Goal: Find specific page/section: Find specific page/section

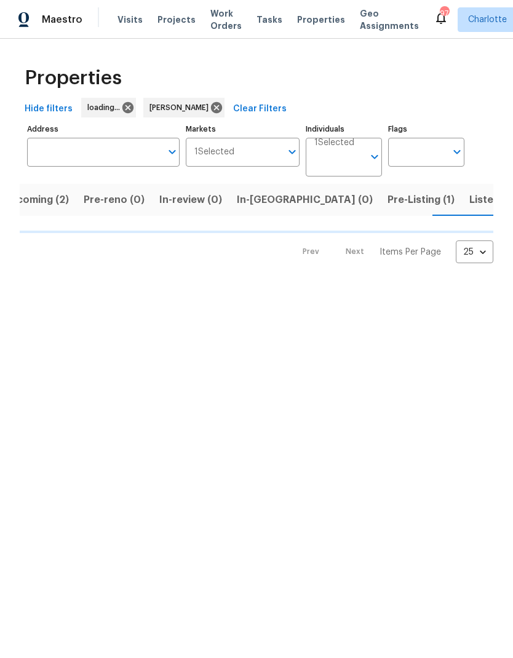
scroll to position [0, 24]
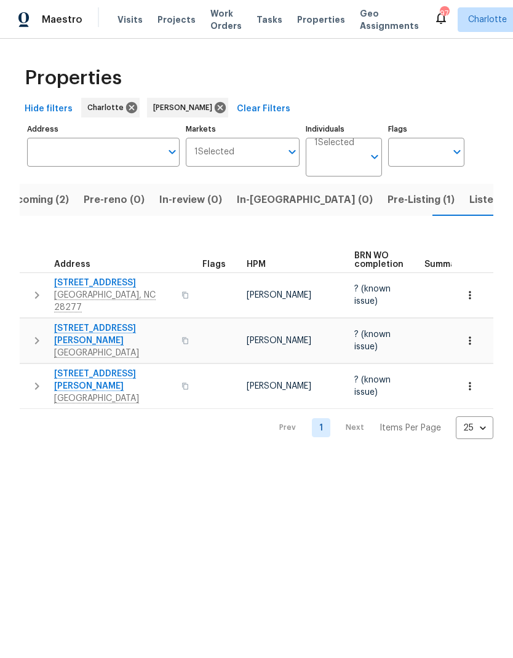
click at [469, 200] on span "Listed (30)" at bounding box center [495, 199] width 53 height 17
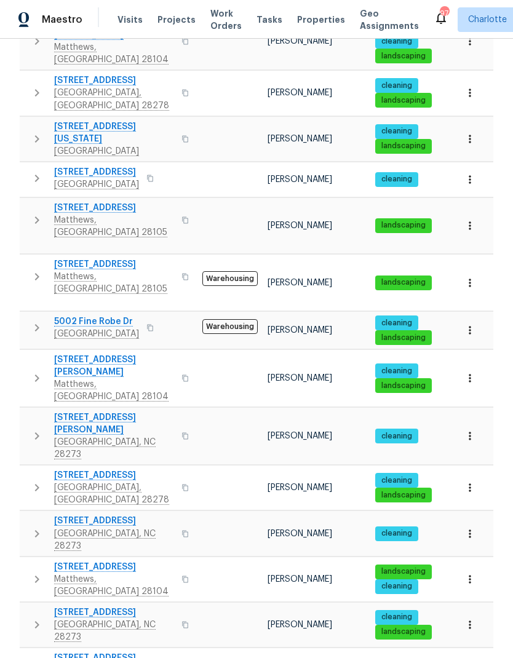
scroll to position [562, 0]
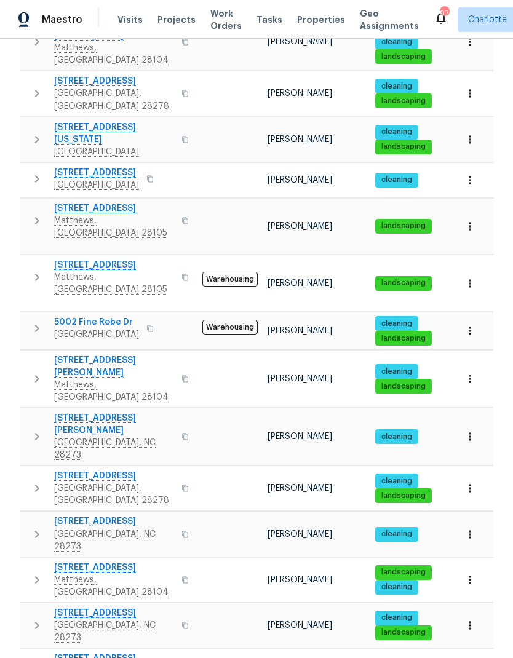
click at [468, 270] on button "button" at bounding box center [469, 283] width 27 height 27
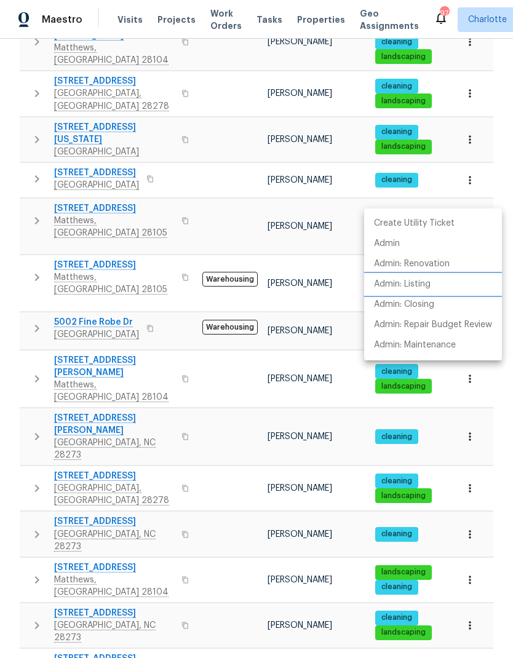
click at [427, 285] on p "Admin: Listing" at bounding box center [402, 284] width 57 height 13
click at [197, 303] on div at bounding box center [256, 329] width 513 height 658
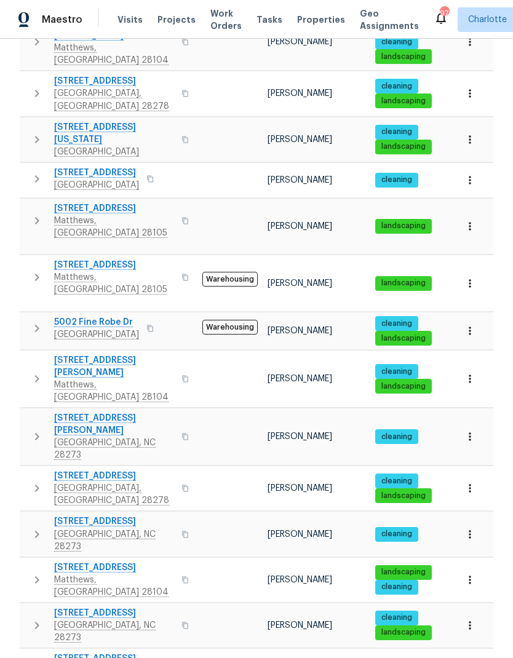
click at [464, 220] on icon "button" at bounding box center [470, 226] width 12 height 12
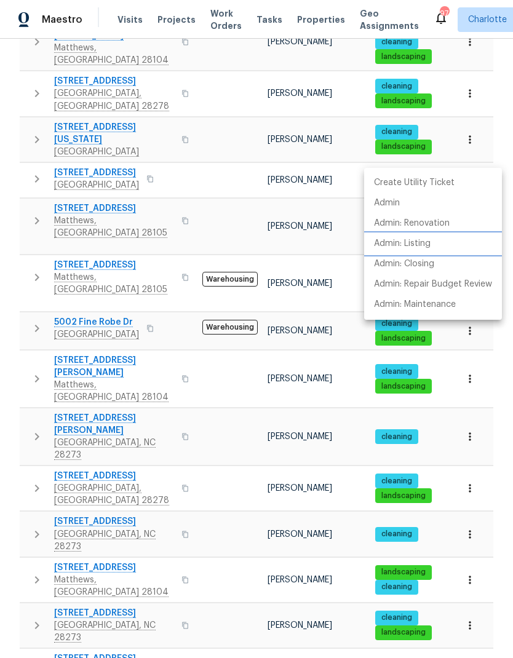
click at [424, 246] on p "Admin: Listing" at bounding box center [402, 243] width 57 height 13
click at [347, 162] on div at bounding box center [256, 329] width 513 height 658
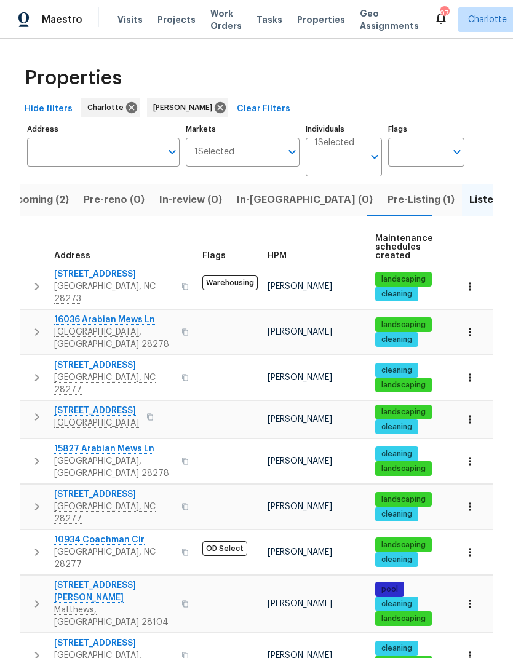
scroll to position [0, 0]
click at [380, 210] on button "Pre-Listing (1)" at bounding box center [421, 200] width 82 height 32
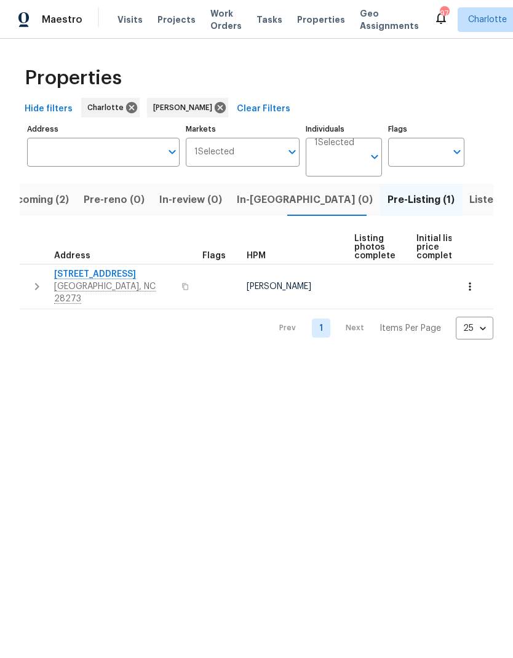
click at [66, 276] on span "2222 Merimac Dr" at bounding box center [114, 274] width 120 height 12
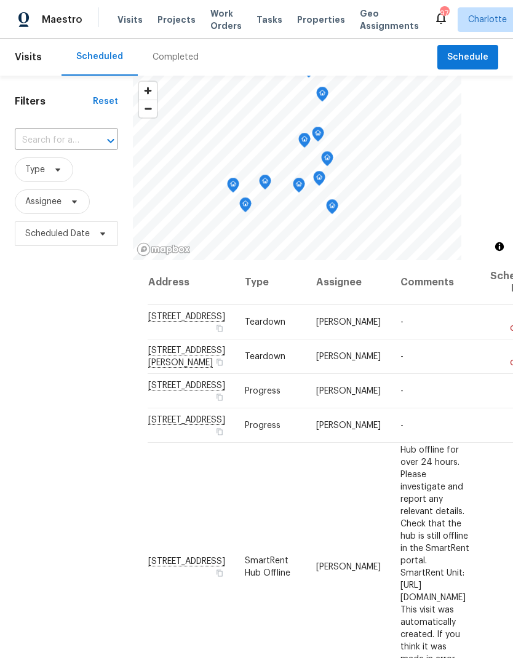
click at [213, 29] on span "Work Orders" at bounding box center [225, 19] width 31 height 25
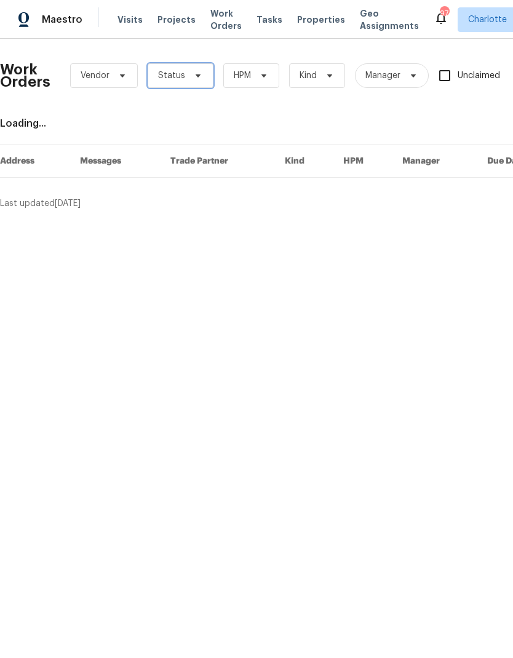
click at [191, 70] on span "Status" at bounding box center [181, 75] width 66 height 25
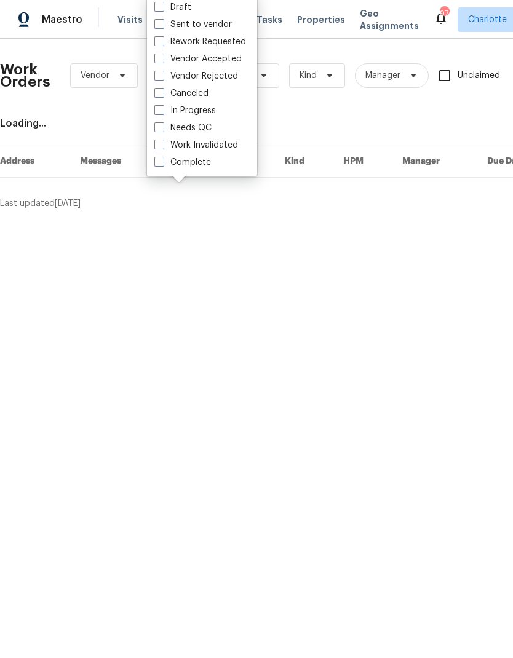
click at [210, 130] on label "Needs QC" at bounding box center [182, 128] width 57 height 12
click at [162, 130] on input "Needs QC" at bounding box center [158, 126] width 8 height 8
checkbox input "true"
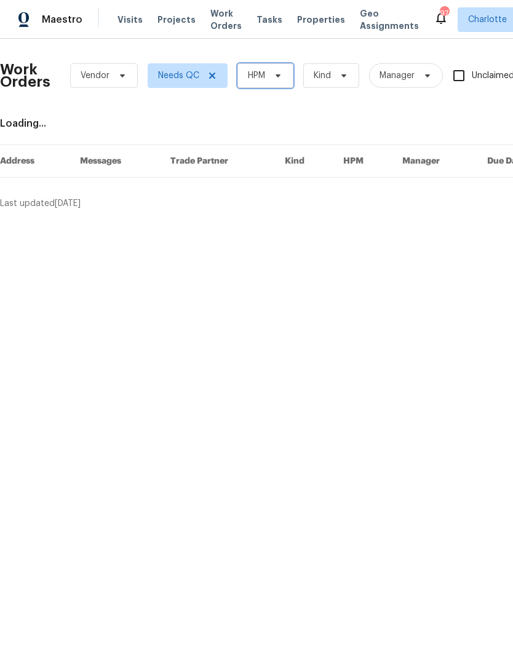
click at [274, 79] on icon at bounding box center [278, 76] width 10 height 10
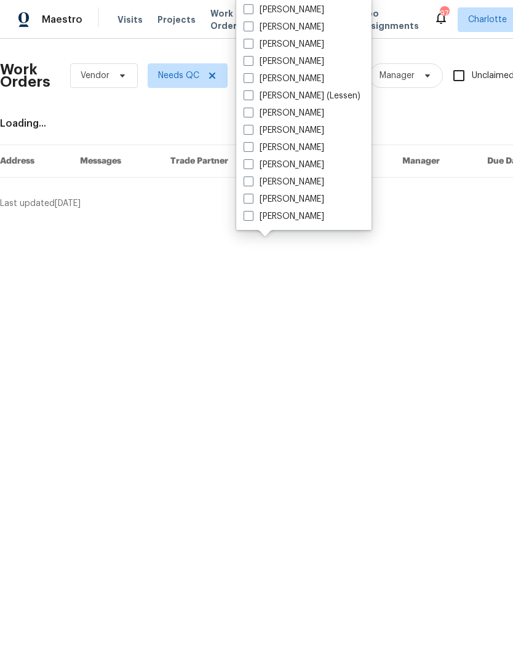
scroll to position [152, 0]
click at [302, 214] on label "[PERSON_NAME]" at bounding box center [283, 216] width 81 height 12
click at [251, 214] on input "[PERSON_NAME]" at bounding box center [247, 214] width 8 height 8
checkbox input "true"
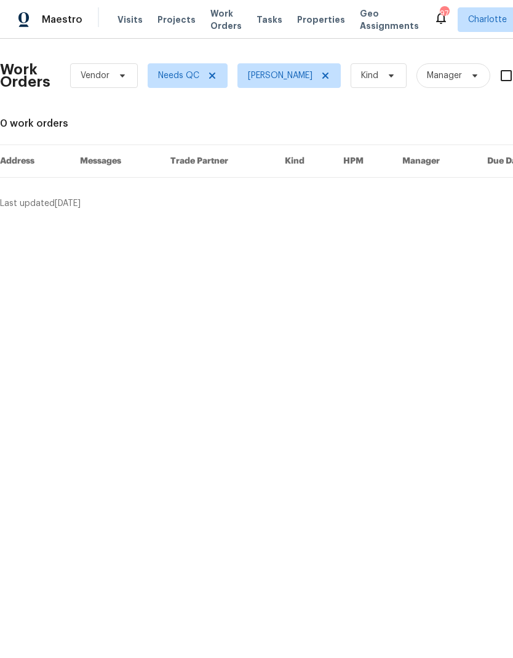
click at [71, 20] on span "Maestro" at bounding box center [62, 20] width 41 height 12
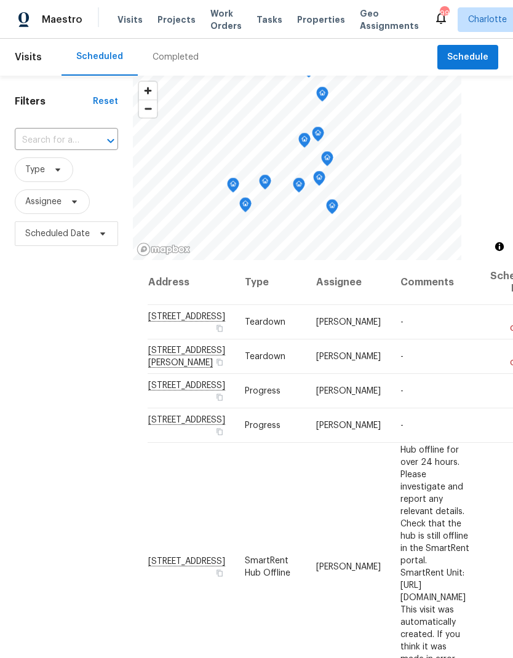
click at [172, 56] on div "Completed" at bounding box center [175, 57] width 46 height 12
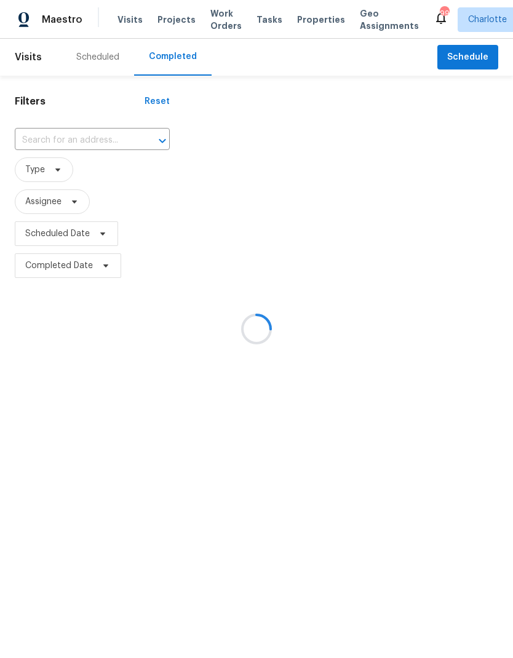
click at [86, 141] on div at bounding box center [256, 329] width 513 height 658
click at [69, 144] on div at bounding box center [256, 329] width 513 height 658
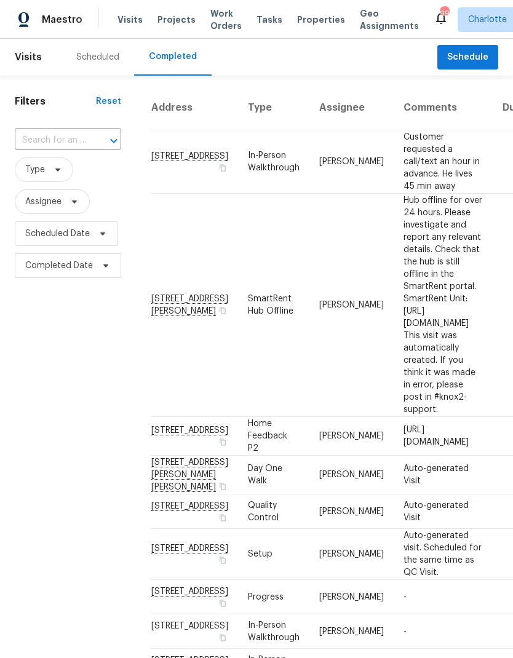
click at [81, 144] on input "text" at bounding box center [51, 140] width 72 height 19
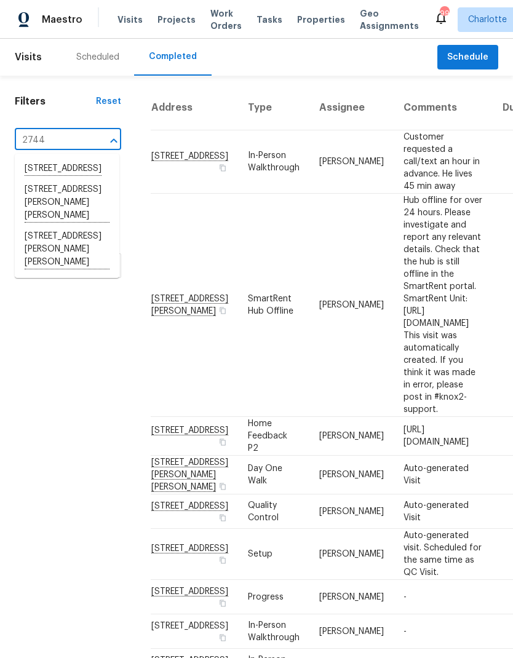
type input "2744 l"
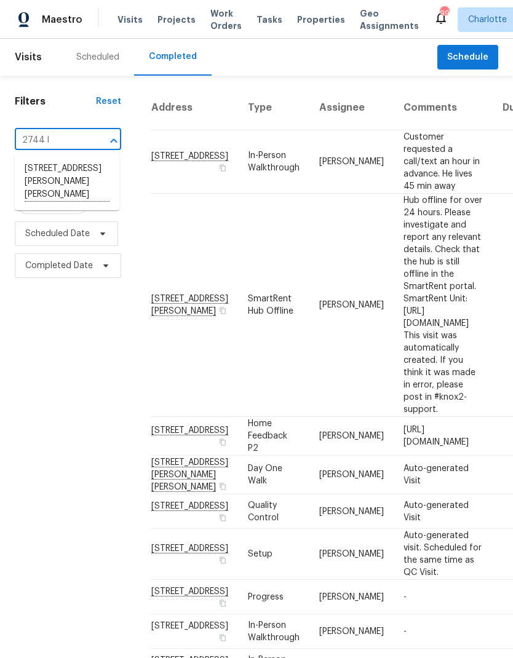
click at [69, 178] on li "2744 Lyndell Way, Lancaster, SC 29720" at bounding box center [67, 182] width 105 height 47
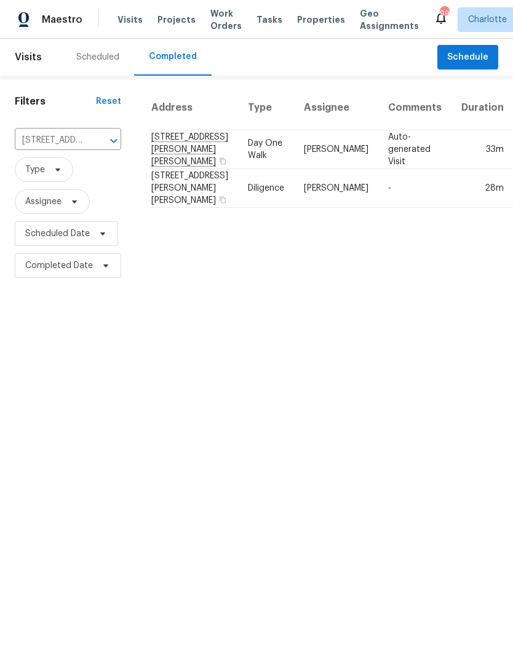
click at [165, 208] on td "2744 Lyndell Way, Lancaster, SC 29720" at bounding box center [194, 188] width 87 height 39
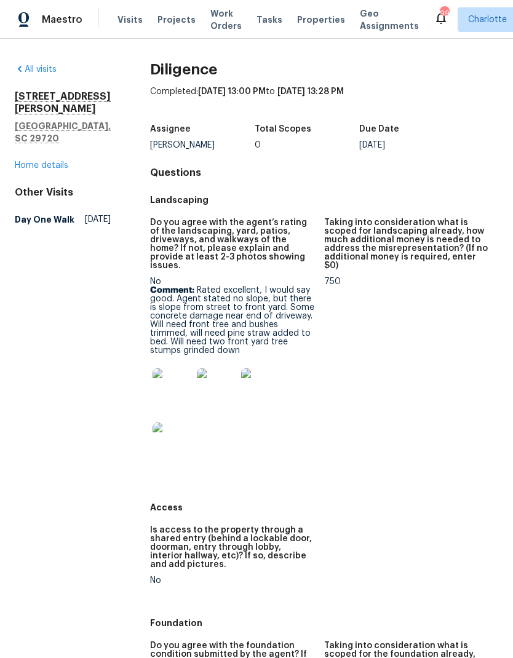
click at [165, 377] on img at bounding box center [171, 387] width 39 height 39
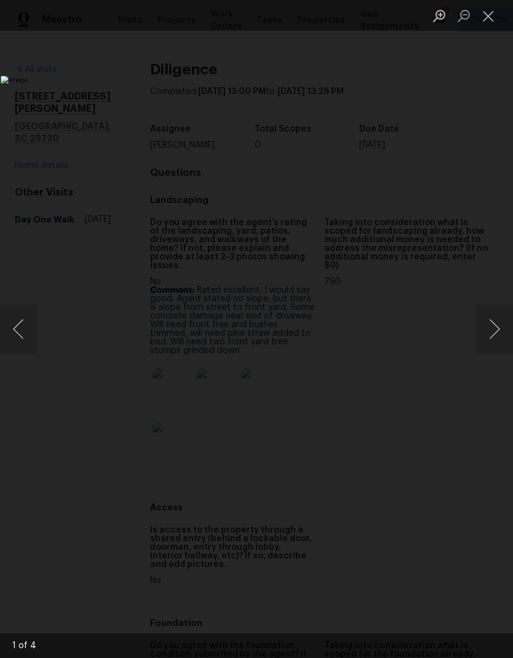
click at [481, 341] on button "Next image" at bounding box center [494, 328] width 37 height 49
click at [485, 335] on button "Next image" at bounding box center [494, 328] width 37 height 49
click at [486, 347] on button "Next image" at bounding box center [494, 328] width 37 height 49
click at [487, 343] on button "Next image" at bounding box center [494, 328] width 37 height 49
click at [488, 22] on button "Close lightbox" at bounding box center [488, 16] width 25 height 22
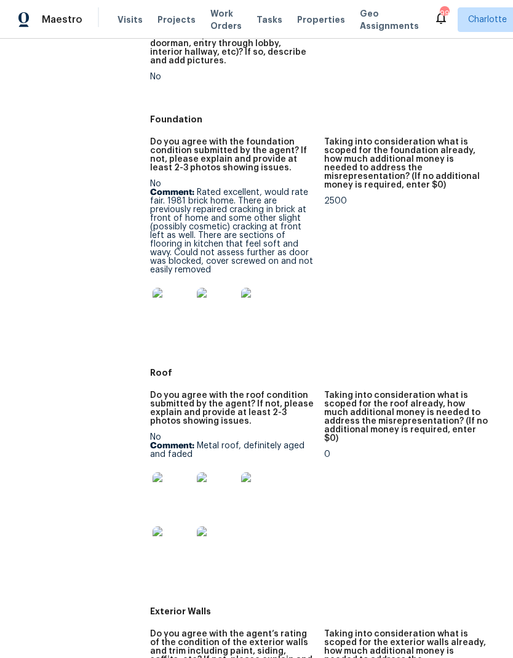
scroll to position [503, 0]
click at [168, 292] on img at bounding box center [171, 307] width 39 height 39
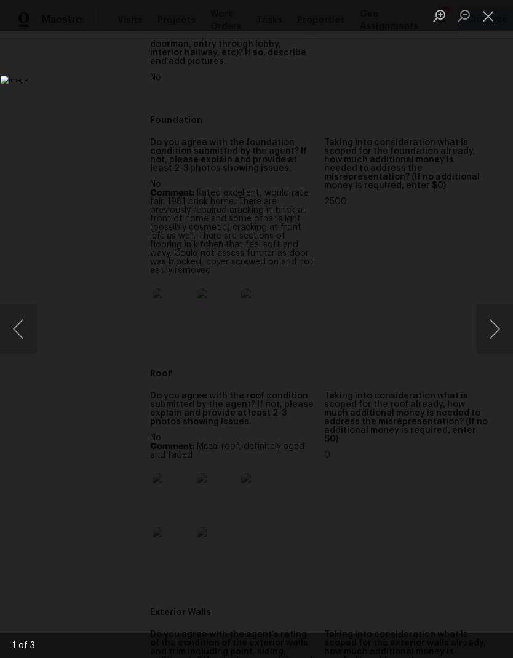
click at [492, 323] on button "Next image" at bounding box center [494, 328] width 37 height 49
click at [491, 328] on button "Next image" at bounding box center [494, 328] width 37 height 49
click at [503, 327] on button "Next image" at bounding box center [494, 328] width 37 height 49
click at [25, 335] on button "Previous image" at bounding box center [18, 328] width 37 height 49
click at [477, 318] on button "Next image" at bounding box center [494, 328] width 37 height 49
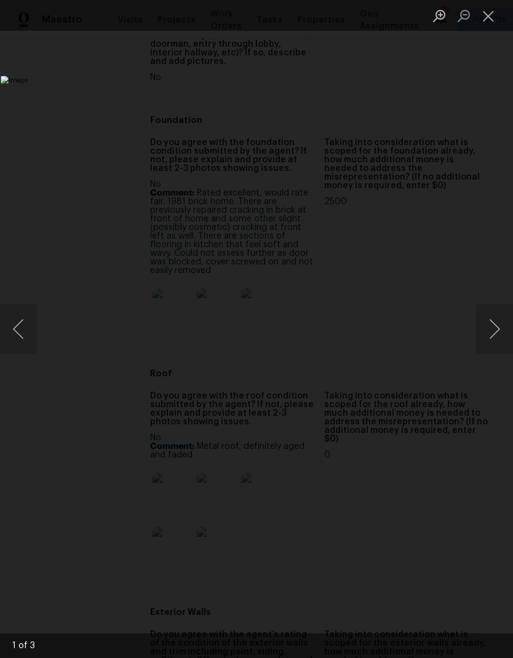
click at [477, 326] on button "Next image" at bounding box center [494, 328] width 37 height 49
click at [467, 325] on div "Lightbox" at bounding box center [256, 329] width 513 height 658
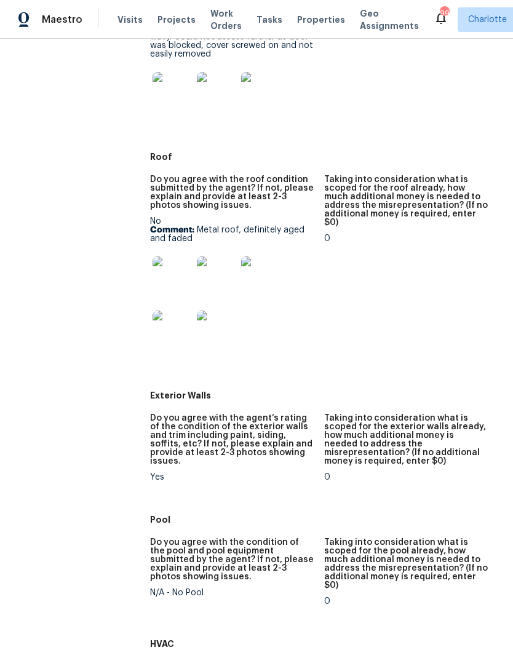
scroll to position [719, 0]
click at [164, 266] on img at bounding box center [171, 276] width 39 height 39
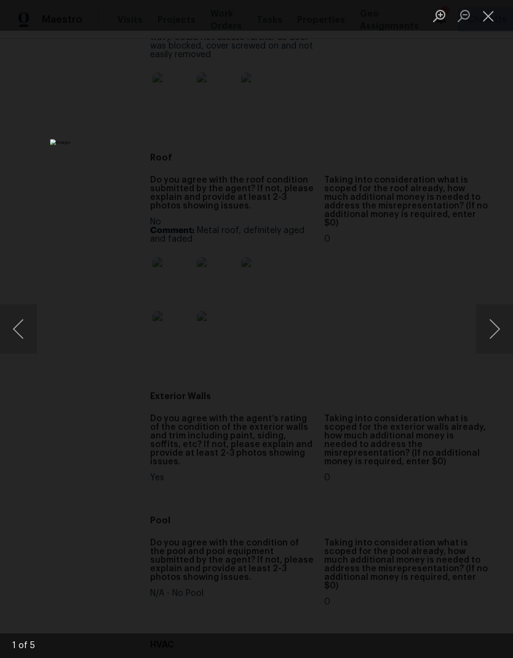
click at [488, 336] on button "Next image" at bounding box center [494, 328] width 37 height 49
click at [491, 347] on button "Next image" at bounding box center [494, 328] width 37 height 49
click at [496, 350] on button "Next image" at bounding box center [494, 328] width 37 height 49
click at [487, 24] on button "Close lightbox" at bounding box center [488, 16] width 25 height 22
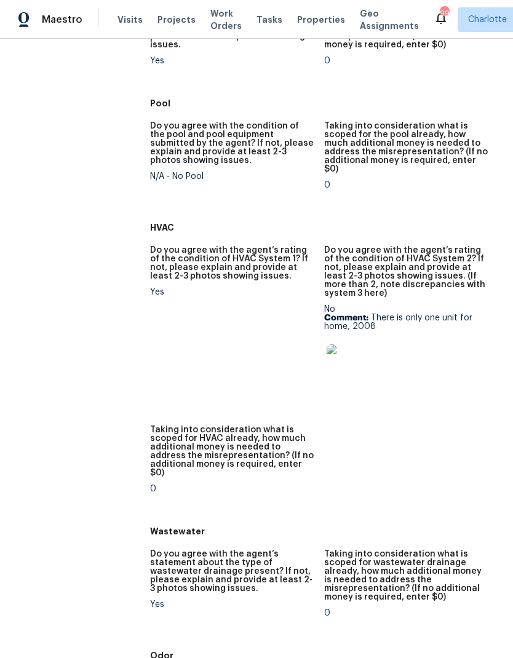
scroll to position [1140, 0]
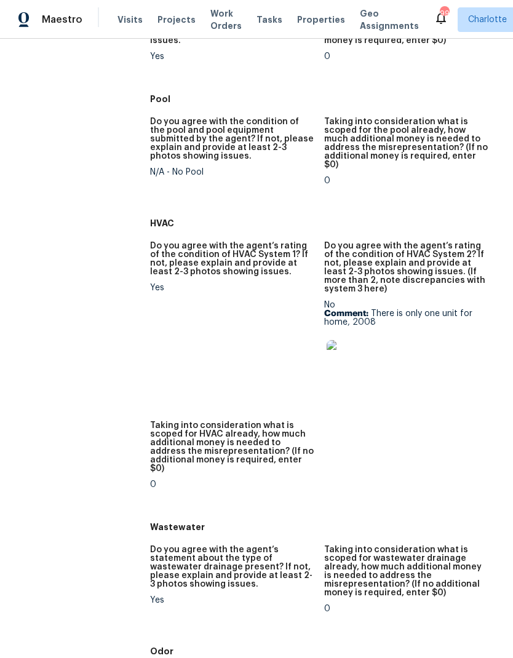
click at [349, 340] on img at bounding box center [345, 359] width 39 height 39
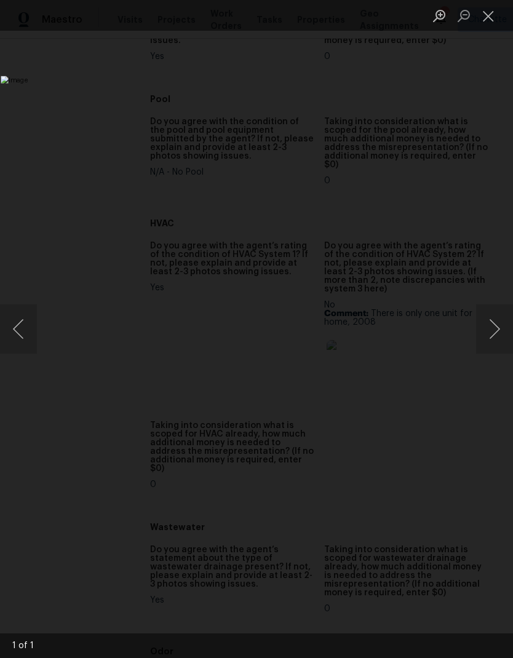
click at [492, 18] on button "Close lightbox" at bounding box center [488, 16] width 25 height 22
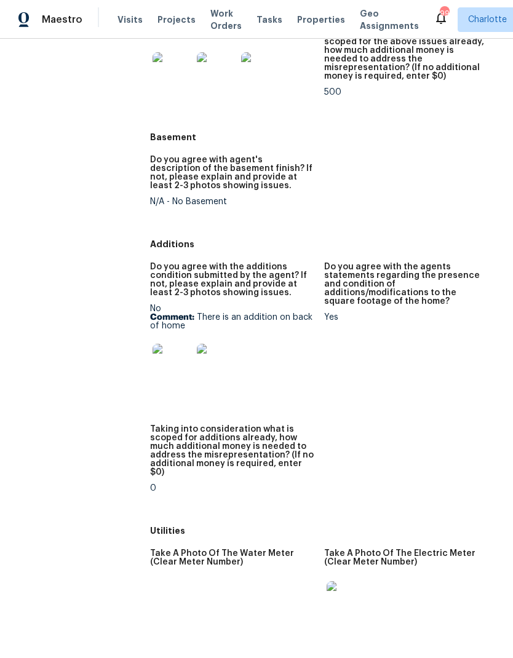
scroll to position [2125, 0]
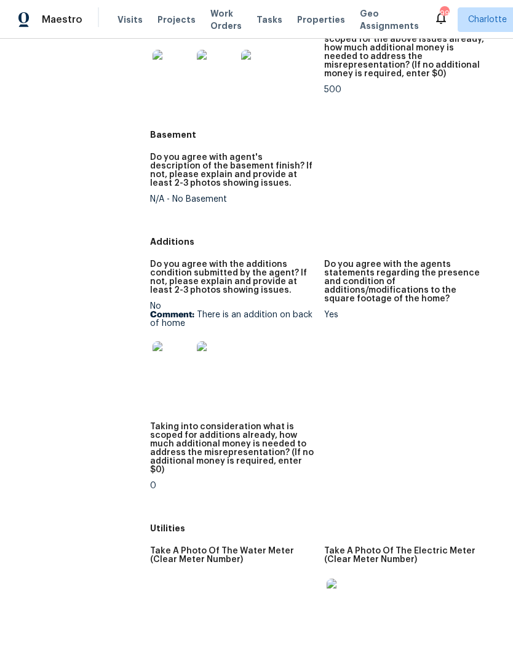
click at [172, 341] on img at bounding box center [171, 360] width 39 height 39
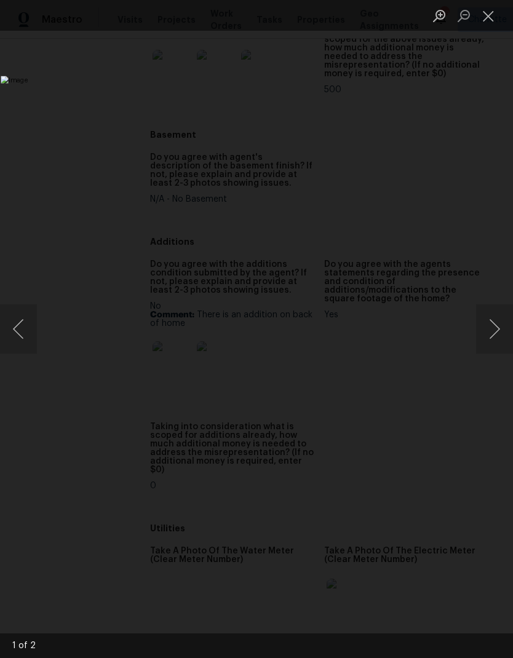
click at [395, 301] on img "Lightbox" at bounding box center [198, 329] width 395 height 506
click at [476, 320] on button "Next image" at bounding box center [494, 328] width 37 height 49
click at [494, 336] on button "Next image" at bounding box center [494, 328] width 37 height 49
click at [496, 334] on button "Next image" at bounding box center [494, 328] width 37 height 49
click at [481, 25] on button "Close lightbox" at bounding box center [488, 16] width 25 height 22
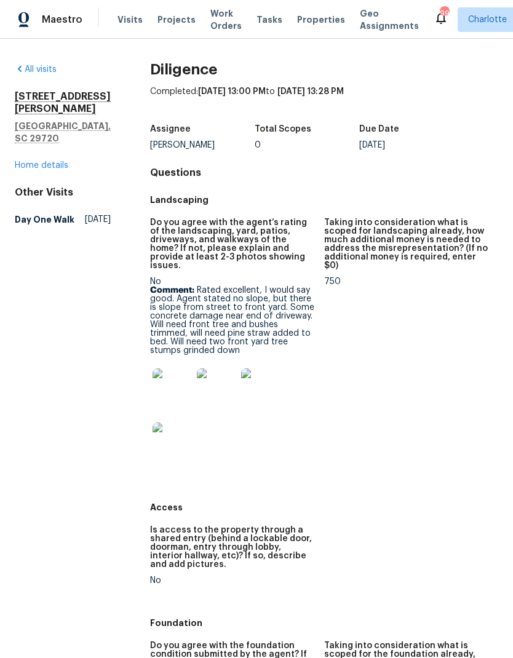
scroll to position [0, 0]
click at [32, 161] on link "Home details" at bounding box center [41, 165] width 53 height 9
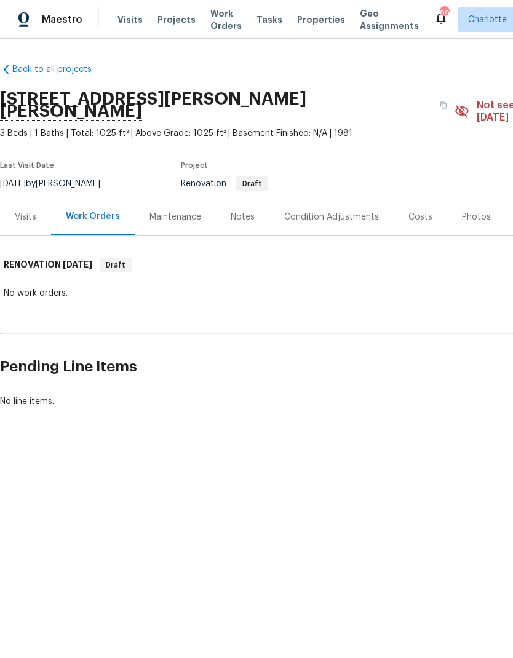
click at [36, 206] on div "Visits" at bounding box center [25, 217] width 51 height 36
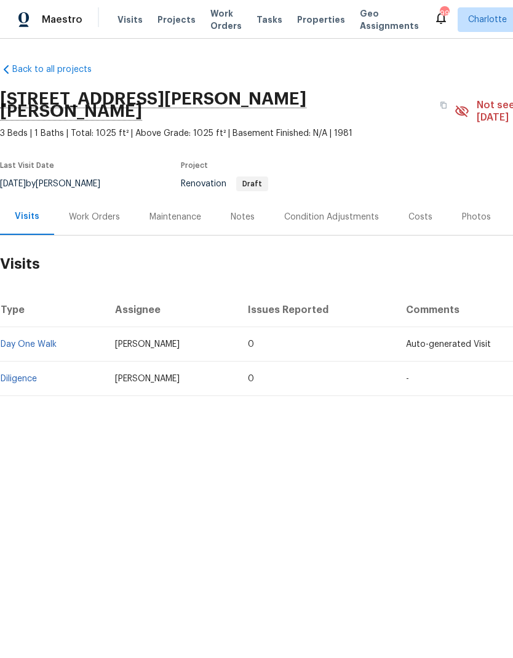
click at [409, 211] on div "Costs" at bounding box center [420, 217] width 24 height 12
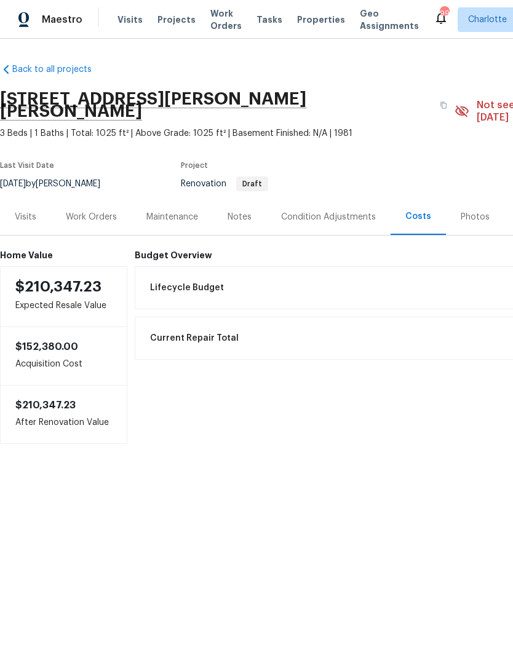
click at [455, 275] on div "Lifecycle Budget $25,940.00" at bounding box center [415, 287] width 545 height 27
click at [460, 274] on div "Lifecycle Budget $25,940.00" at bounding box center [415, 287] width 545 height 27
click at [462, 274] on div "Lifecycle Budget $25,940.00" at bounding box center [415, 287] width 545 height 27
click at [454, 274] on div "Lifecycle Budget $25,940.00" at bounding box center [415, 287] width 545 height 27
click at [456, 274] on div "Lifecycle Budget $25,940.00" at bounding box center [415, 287] width 545 height 27
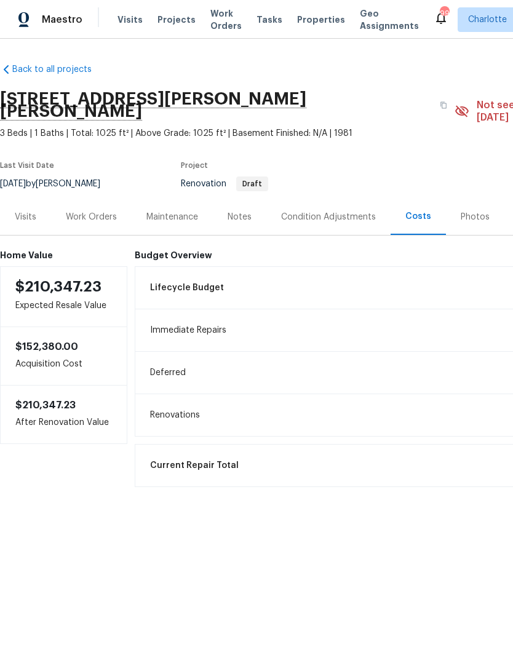
click at [355, 211] on div "Condition Adjustments" at bounding box center [328, 217] width 95 height 12
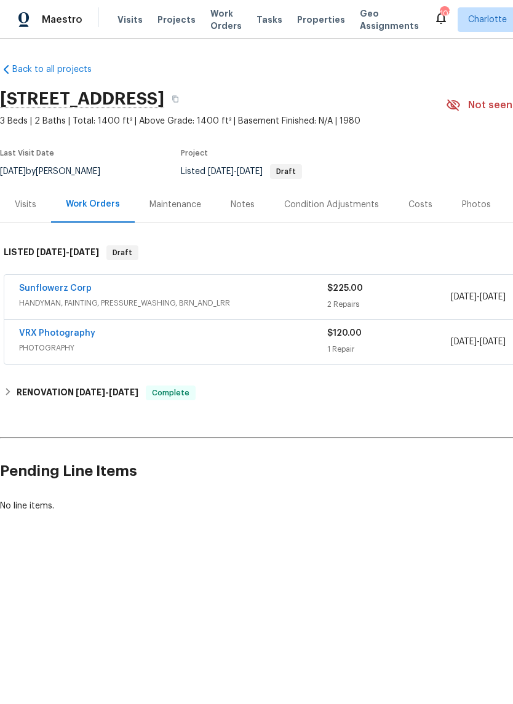
click at [478, 209] on div "Photos" at bounding box center [476, 205] width 29 height 12
